Goal: Transaction & Acquisition: Subscribe to service/newsletter

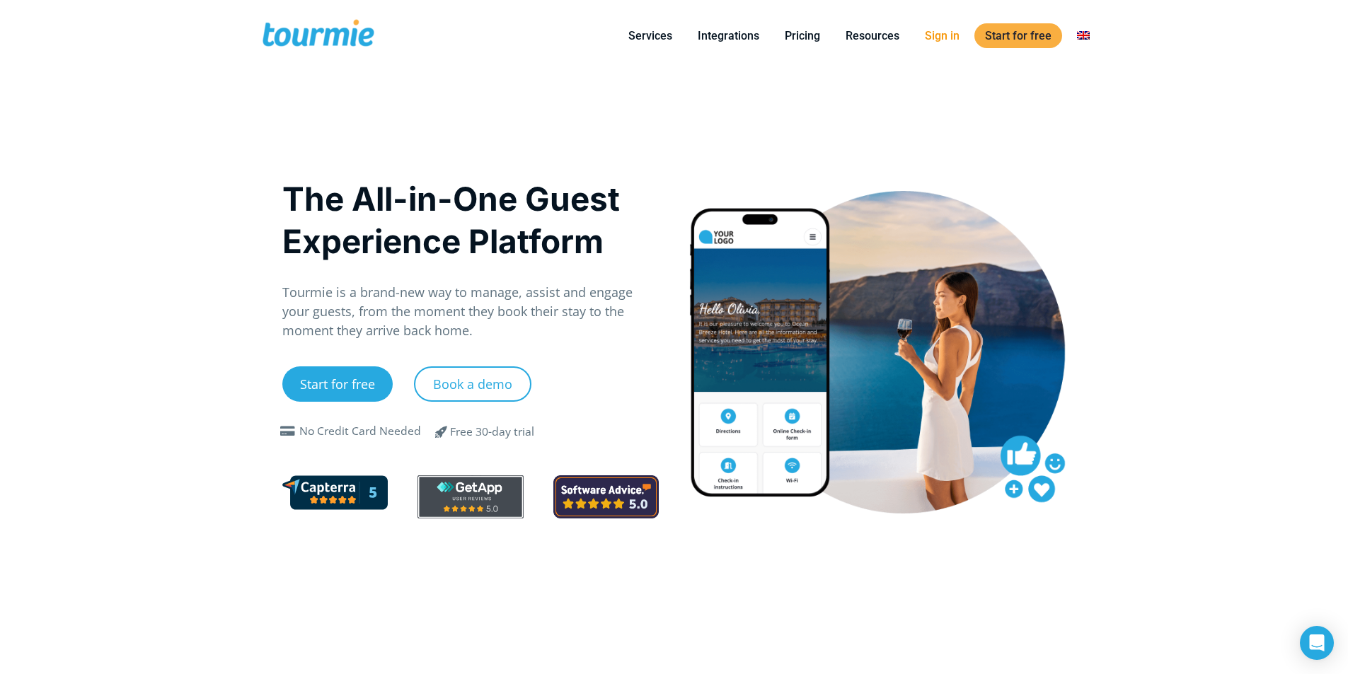
click at [940, 37] on link "Sign in" at bounding box center [942, 36] width 56 height 18
click at [357, 381] on link "Start for free" at bounding box center [337, 383] width 110 height 35
click at [1094, 41] on link at bounding box center [1083, 36] width 34 height 18
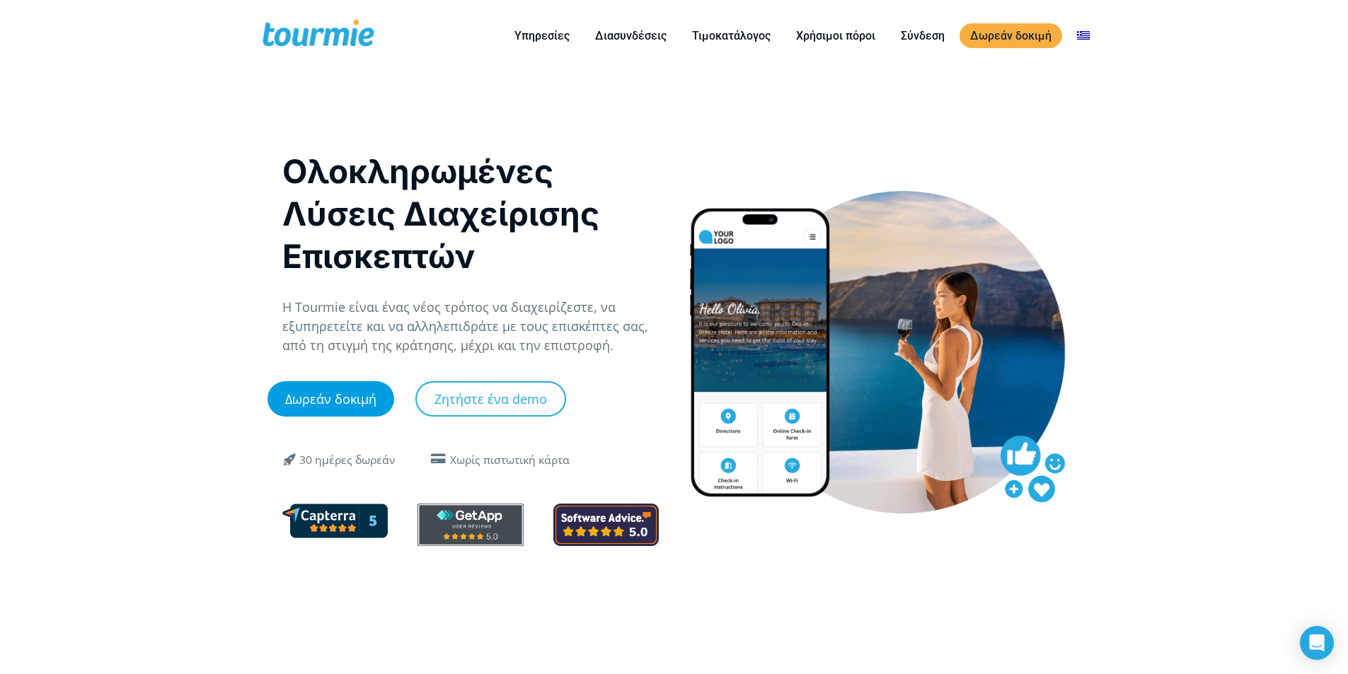
click at [303, 400] on link "Δωρεάν δοκιμή" at bounding box center [330, 398] width 127 height 35
